Goal: Transaction & Acquisition: Purchase product/service

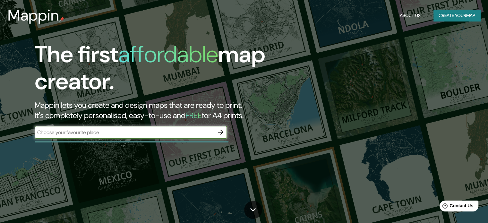
click at [444, 17] on button "Create your map" at bounding box center [457, 16] width 47 height 12
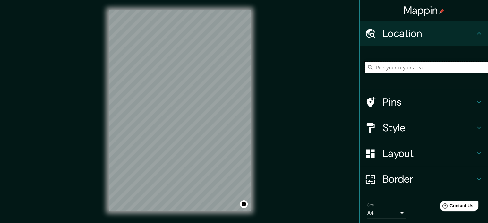
click at [416, 65] on input "Pick your city or area" at bounding box center [426, 68] width 123 height 12
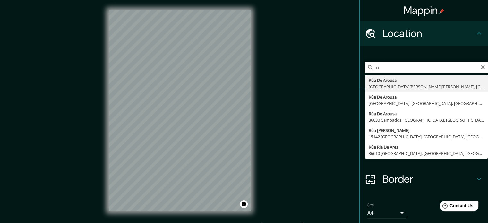
type input "r"
type input "[GEOGRAPHIC_DATA], [GEOGRAPHIC_DATA], [GEOGRAPHIC_DATA]"
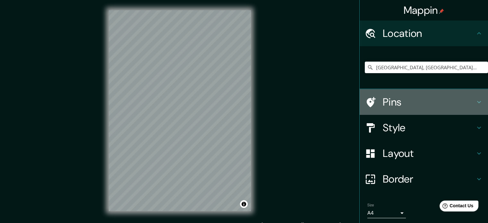
click at [407, 101] on h4 "Pins" at bounding box center [429, 102] width 92 height 13
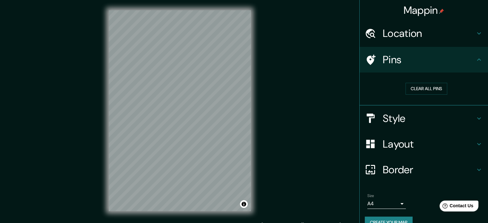
click at [433, 120] on h4 "Style" at bounding box center [429, 118] width 92 height 13
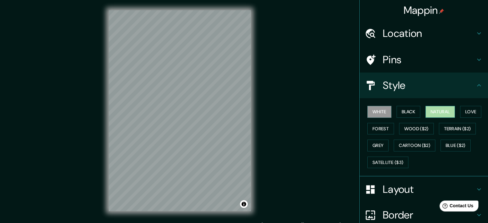
click at [434, 114] on button "Natural" at bounding box center [441, 112] width 30 height 12
click at [465, 109] on button "Love" at bounding box center [470, 112] width 21 height 12
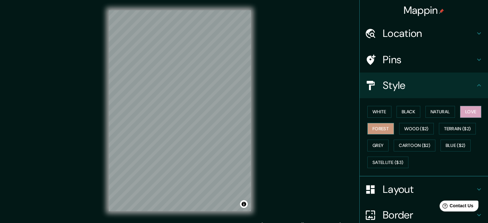
click at [375, 129] on button "Forest" at bounding box center [381, 129] width 27 height 12
click at [376, 147] on button "Grey" at bounding box center [378, 146] width 21 height 12
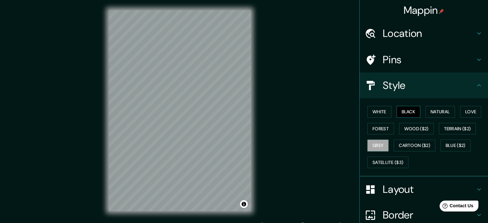
click at [409, 109] on button "Black" at bounding box center [409, 112] width 24 height 12
click at [444, 109] on button "Natural" at bounding box center [441, 112] width 30 height 12
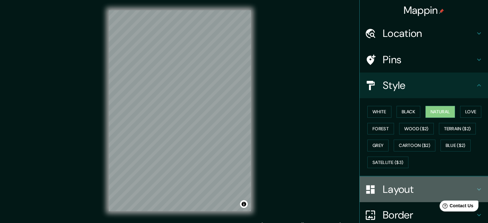
click at [420, 186] on h4 "Layout" at bounding box center [429, 189] width 92 height 13
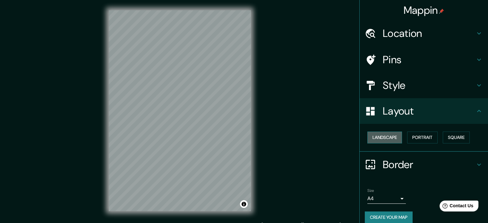
click at [388, 135] on button "Landscape" at bounding box center [385, 138] width 35 height 12
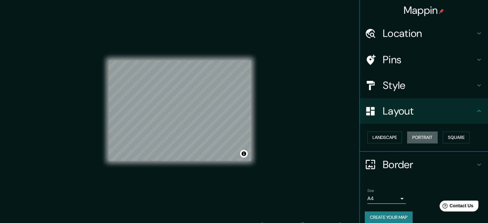
click at [413, 136] on button "Portrait" at bounding box center [422, 138] width 31 height 12
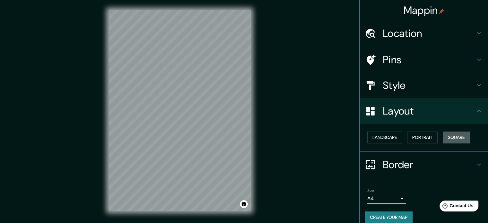
click at [457, 137] on button "Square" at bounding box center [456, 138] width 27 height 12
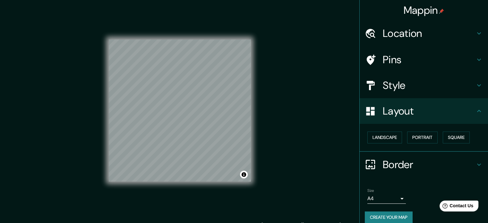
click at [401, 79] on h4 "Style" at bounding box center [429, 85] width 92 height 13
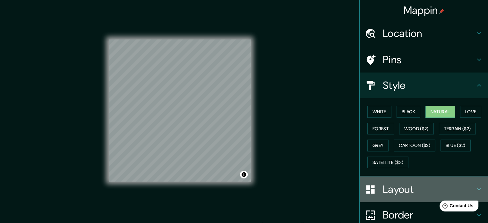
click at [397, 187] on h4 "Layout" at bounding box center [429, 189] width 92 height 13
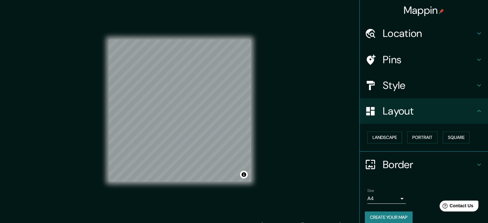
click at [392, 163] on h4 "Border" at bounding box center [429, 164] width 92 height 13
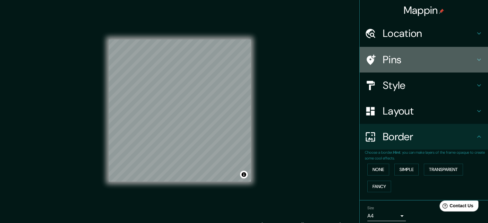
click at [396, 59] on h4 "Pins" at bounding box center [429, 59] width 92 height 13
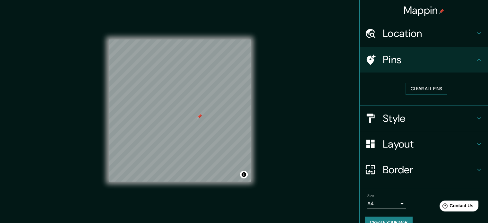
click at [404, 147] on h4 "Layout" at bounding box center [429, 144] width 92 height 13
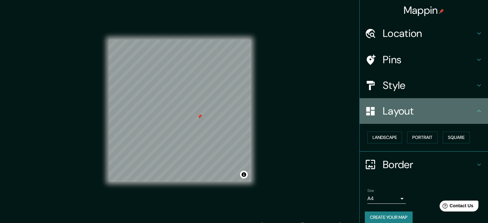
click at [471, 104] on div "Layout" at bounding box center [424, 111] width 128 height 26
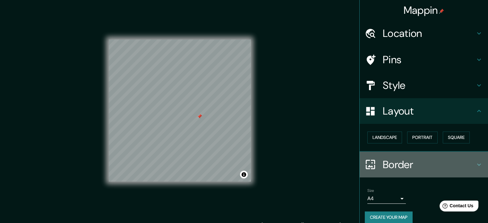
click at [477, 164] on icon at bounding box center [479, 164] width 4 height 2
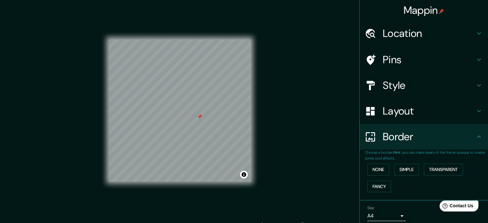
click at [477, 137] on icon at bounding box center [479, 136] width 4 height 2
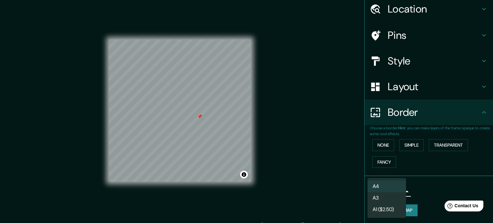
click at [395, 189] on body "Mappin Location [GEOGRAPHIC_DATA], [GEOGRAPHIC_DATA], [GEOGRAPHIC_DATA] Pins St…" at bounding box center [246, 111] width 493 height 223
click at [394, 197] on li "A3" at bounding box center [387, 198] width 39 height 12
type input "a4"
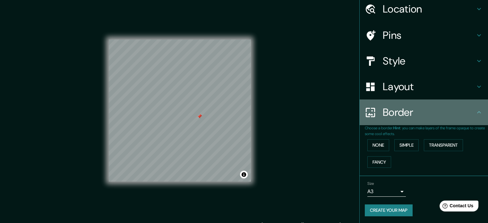
click at [451, 101] on div "Border" at bounding box center [424, 113] width 128 height 26
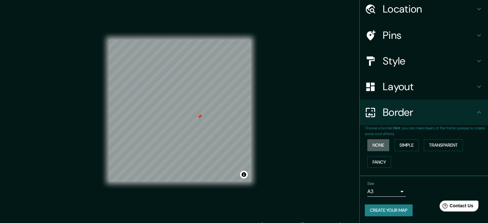
click at [381, 140] on button "None" at bounding box center [379, 145] width 22 height 12
click at [427, 92] on h4 "Layout" at bounding box center [429, 86] width 92 height 13
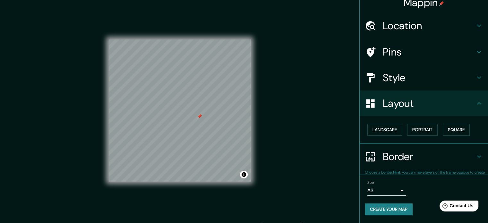
scroll to position [7, 0]
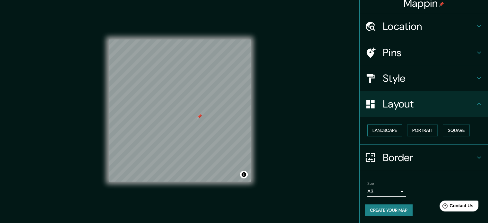
click at [382, 127] on button "Landscape" at bounding box center [385, 131] width 35 height 12
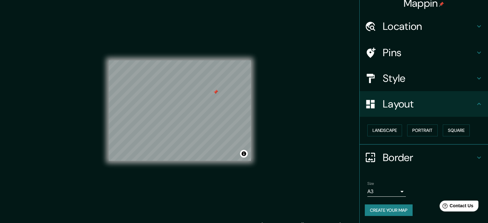
click at [426, 27] on h4 "Location" at bounding box center [429, 26] width 92 height 13
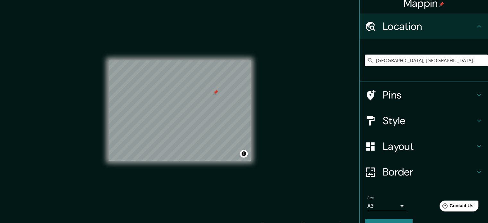
click at [303, 103] on div "Mappin Location [GEOGRAPHIC_DATA], [GEOGRAPHIC_DATA], [GEOGRAPHIC_DATA] Pins St…" at bounding box center [244, 116] width 488 height 232
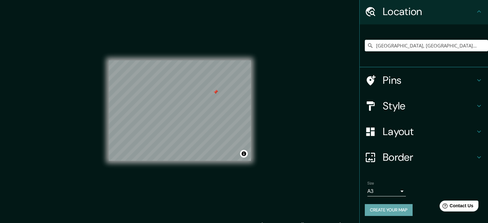
click at [384, 210] on button "Create your map" at bounding box center [389, 210] width 48 height 12
click at [405, 211] on div "Create your map" at bounding box center [424, 210] width 118 height 12
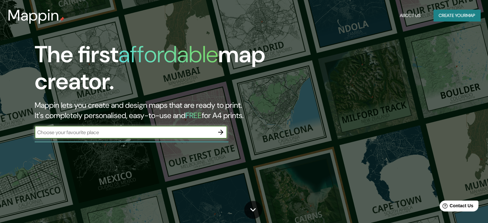
click at [128, 132] on input "text" at bounding box center [125, 132] width 180 height 7
